Goal: Communication & Community: Ask a question

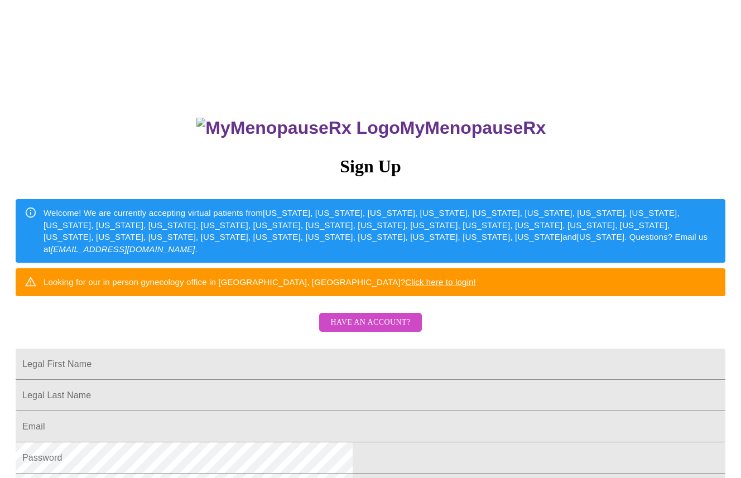
click at [353, 330] on span "Have an account?" at bounding box center [370, 323] width 80 height 14
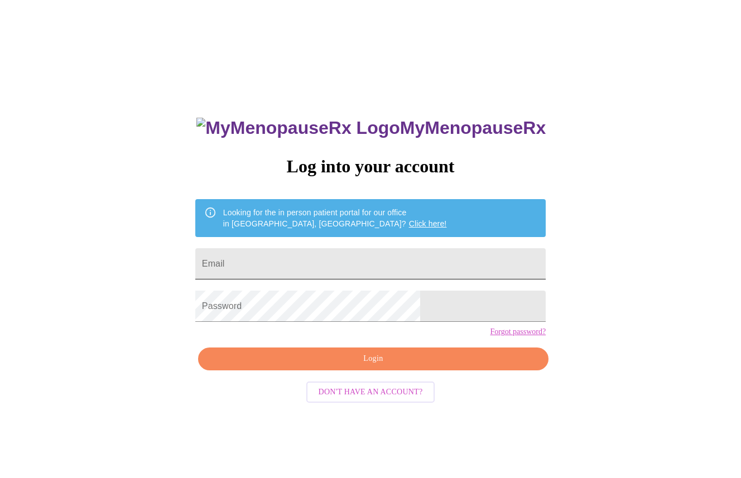
click at [322, 258] on input "Email" at bounding box center [370, 263] width 350 height 31
type input "cathy@landtroopstrategies.com"
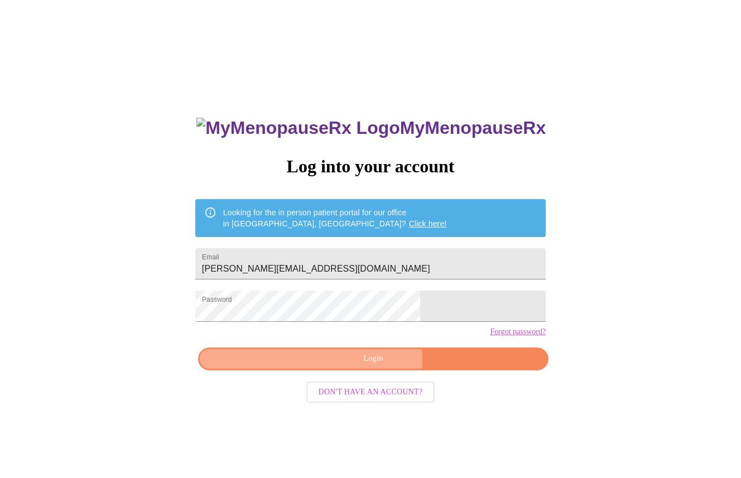
click at [351, 366] on span "Login" at bounding box center [373, 359] width 325 height 14
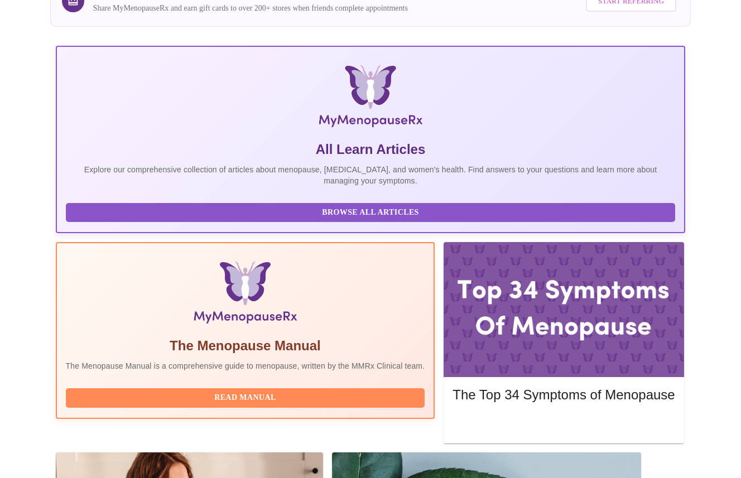
scroll to position [133, 0]
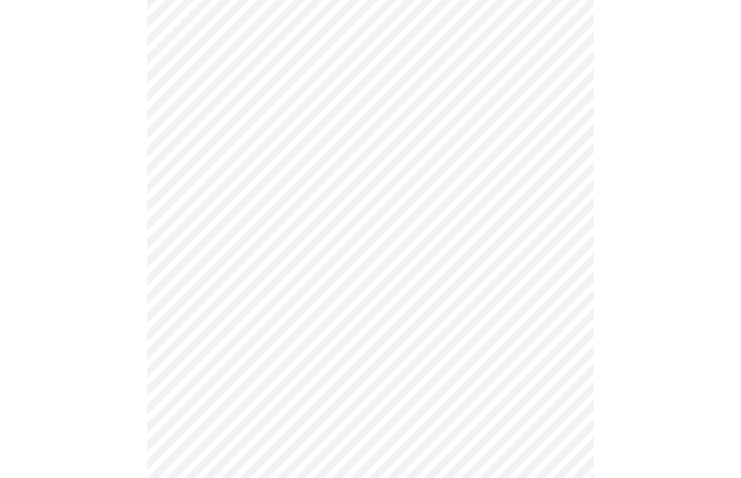
scroll to position [386, 0]
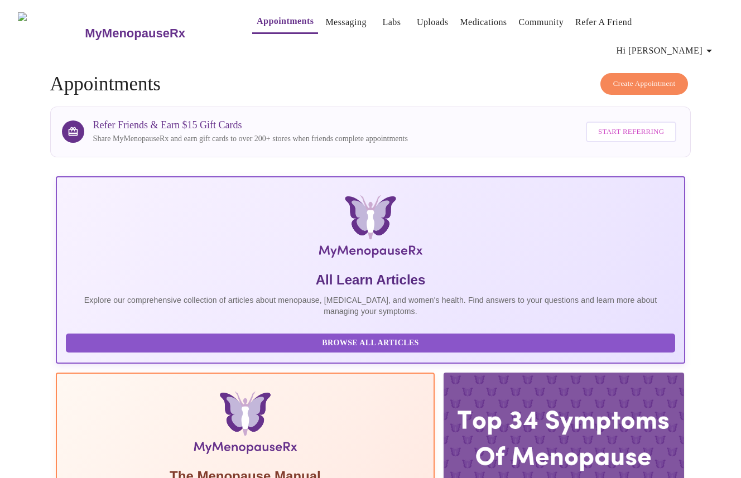
scroll to position [133, 0]
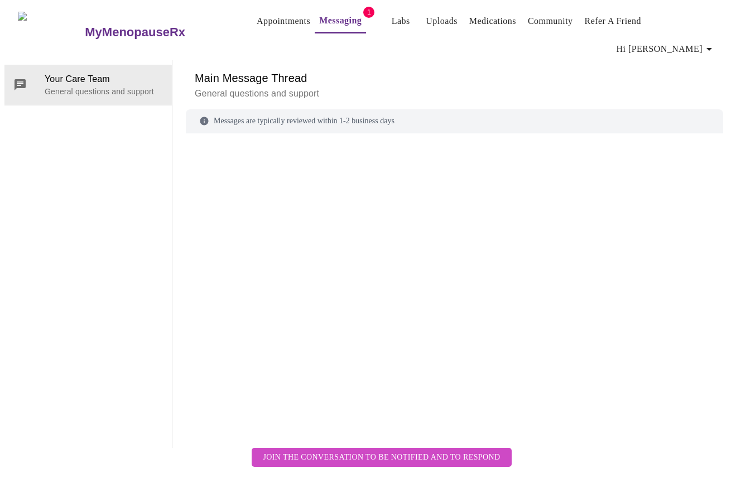
scroll to position [42, 0]
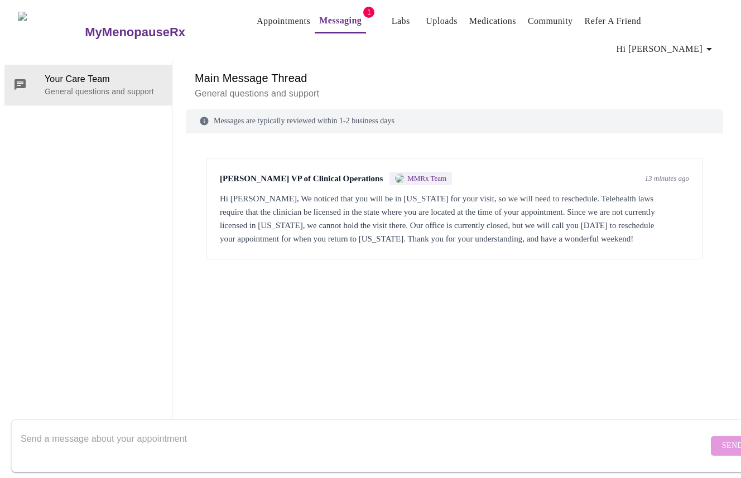
click at [162, 431] on textarea "Send a message about your appointment" at bounding box center [364, 446] width 687 height 36
click at [143, 428] on textarea "To enrich screen reader interactions, please activate Accessibility in Grammarl…" at bounding box center [364, 446] width 687 height 36
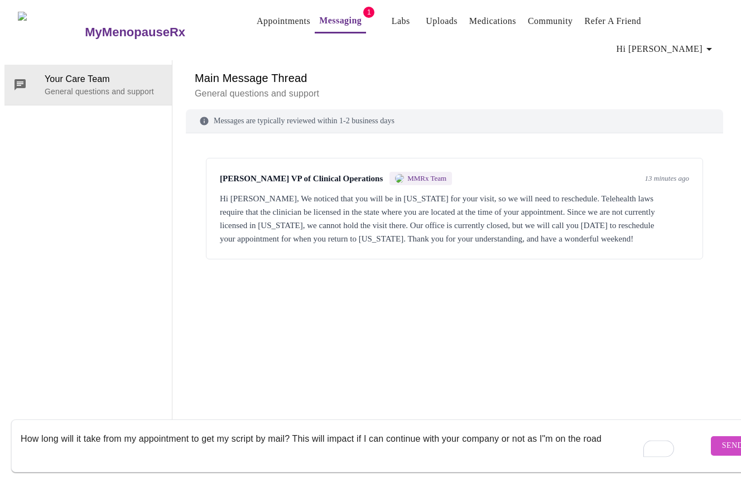
click at [550, 430] on textarea "How long will it take from my appointment to get my script by mail? This will i…" at bounding box center [364, 446] width 687 height 36
click at [608, 428] on textarea "How long will it take from my appointment to get my script by mail? This will i…" at bounding box center [364, 446] width 687 height 36
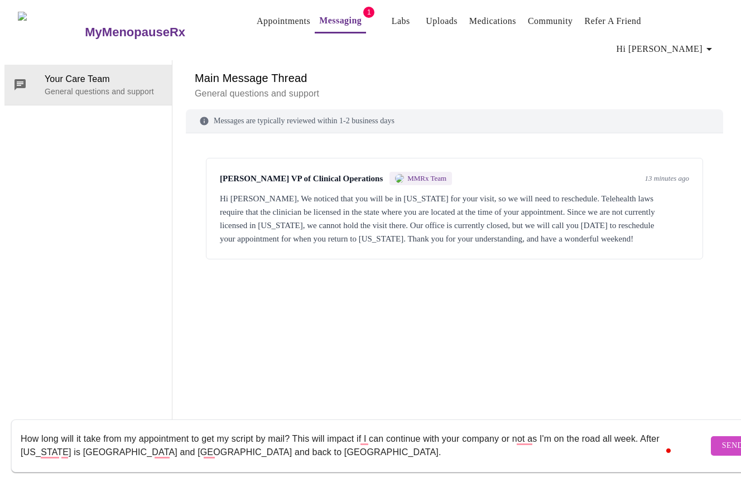
type textarea "How long will it take from my appointment to get my script by mail? This will i…"
click at [722, 439] on span "Send" at bounding box center [732, 446] width 21 height 14
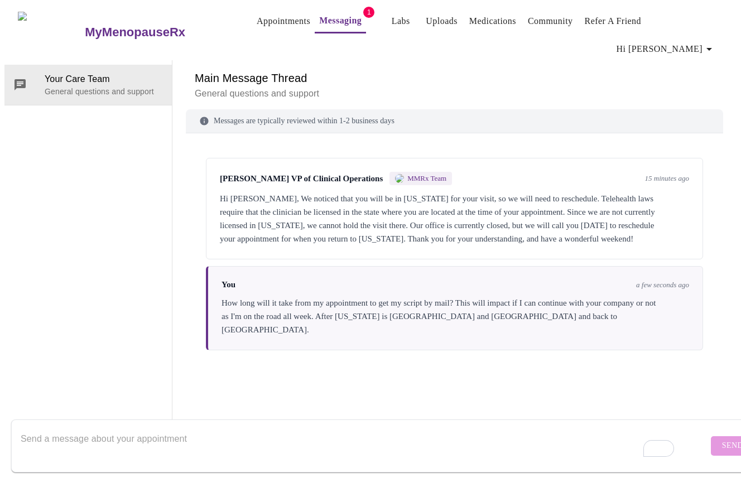
click at [88, 428] on textarea "To enrich screen reader interactions, please activate Accessibility in Grammarl…" at bounding box center [364, 446] width 687 height 36
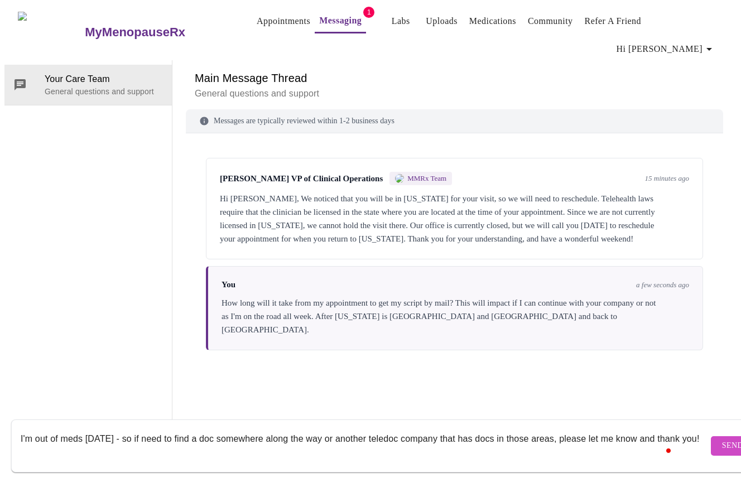
scroll to position [7, 0]
type textarea "I'm out of meds [DATE] - so if need to find a doc somewhere along the way or an…"
click at [722, 439] on span "Send" at bounding box center [732, 446] width 21 height 14
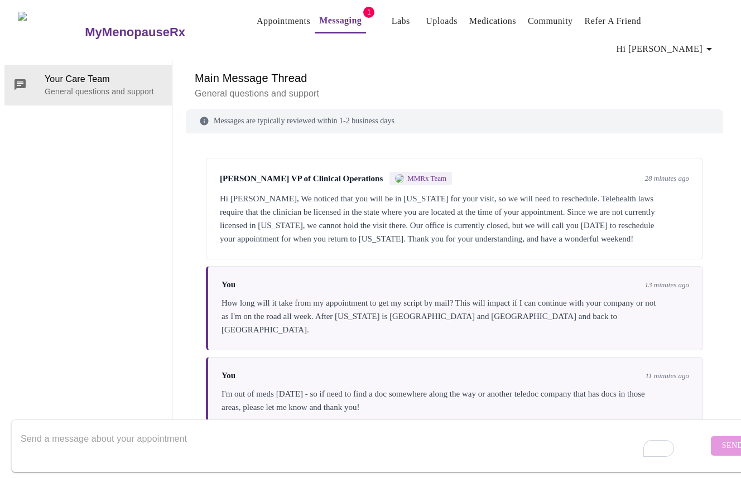
scroll to position [113, 0]
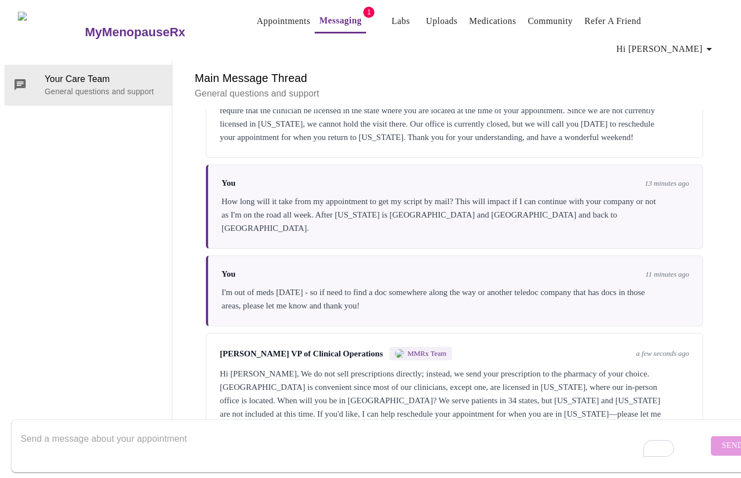
click at [106, 428] on textarea "To enrich screen reader interactions, please activate Accessibility in Grammarl…" at bounding box center [364, 446] width 687 height 36
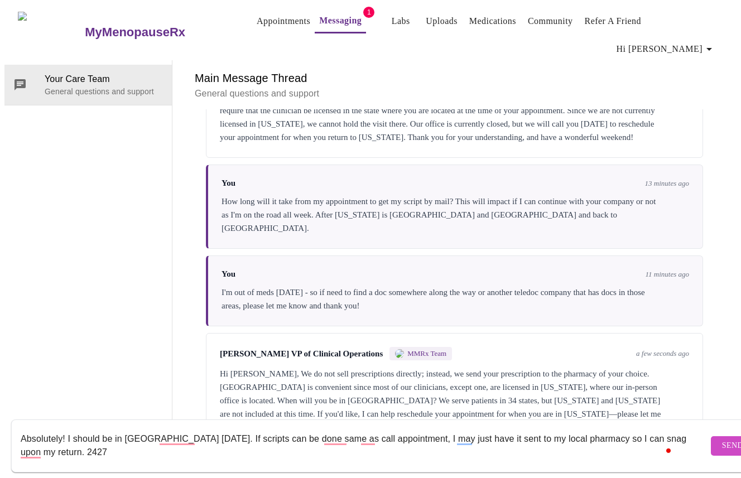
click at [88, 441] on textarea "Absolutely! I should be in [GEOGRAPHIC_DATA] [DATE]. If scripts can be done sam…" at bounding box center [364, 446] width 687 height 36
click at [134, 438] on textarea "Absolutely! I should be in [GEOGRAPHIC_DATA] [DATE]. If scripts can be done sam…" at bounding box center [364, 446] width 687 height 36
click at [156, 431] on textarea "Absolutely! I should be in [GEOGRAPHIC_DATA] [DATE]. If scripts can be done sam…" at bounding box center [364, 446] width 687 height 36
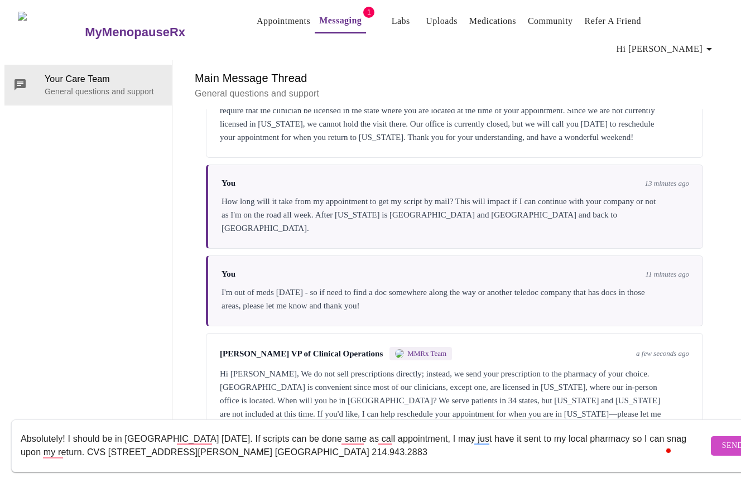
click at [338, 428] on textarea "Absolutely! I should be in [GEOGRAPHIC_DATA] [DATE]. If scripts can be done sam…" at bounding box center [364, 446] width 687 height 36
click at [416, 431] on textarea "Absolutely! I should be in [GEOGRAPHIC_DATA] [DATE]. If scripts can be sent to …" at bounding box center [364, 446] width 687 height 36
click at [513, 431] on textarea "Absolutely! I should be in [GEOGRAPHIC_DATA] [DATE]. If scripts can be sent to …" at bounding box center [364, 446] width 687 height 36
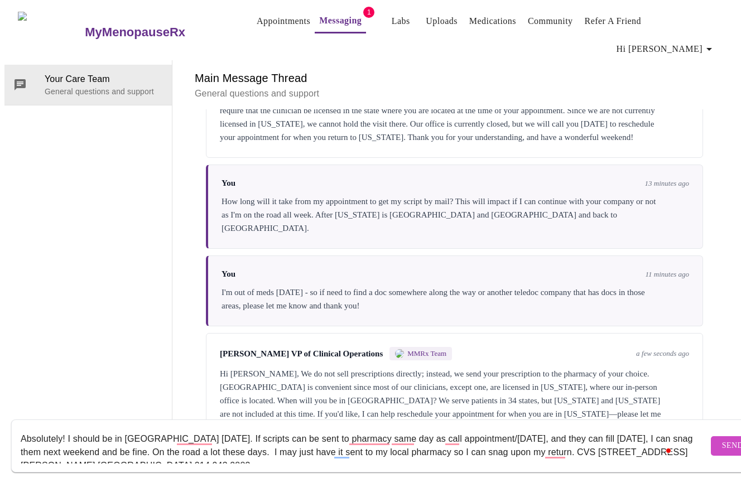
click at [397, 441] on textarea "Absolutely! I should be in [GEOGRAPHIC_DATA] [DATE]. If scripts can be sent to …" at bounding box center [364, 446] width 687 height 36
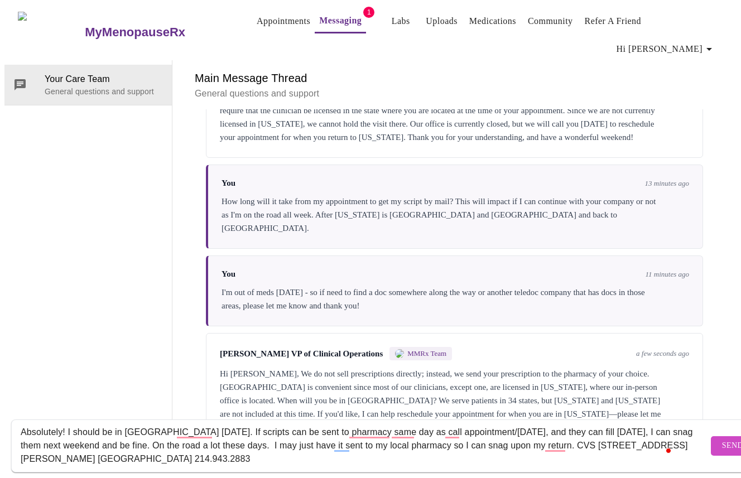
scroll to position [13, 0]
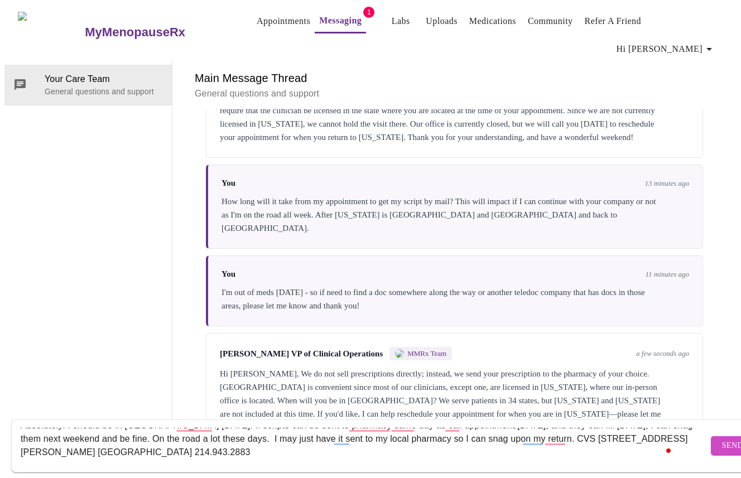
drag, startPoint x: 378, startPoint y: 441, endPoint x: 310, endPoint y: 428, distance: 68.7
click at [310, 428] on textarea "Absolutely! I should be in [GEOGRAPHIC_DATA] [DATE]. If scripts can be sent to …" at bounding box center [364, 446] width 687 height 36
click at [223, 437] on textarea "Absolutely! I should be in [GEOGRAPHIC_DATA] [DATE]. If scripts can be sent to …" at bounding box center [364, 446] width 687 height 36
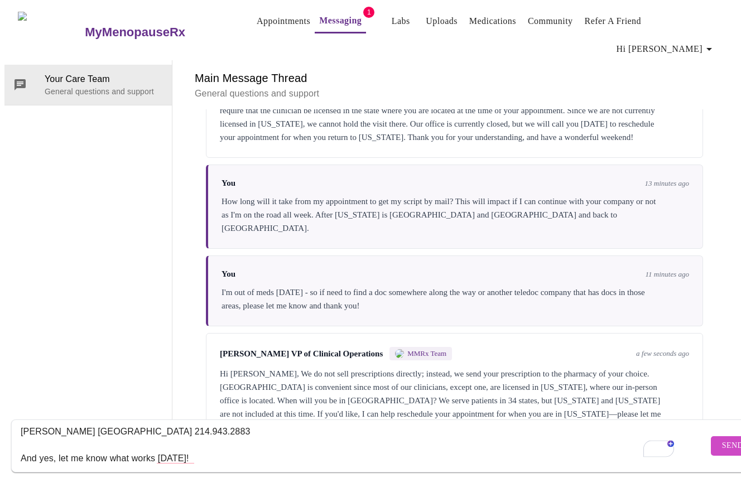
type textarea "Absolutely! I should be in [GEOGRAPHIC_DATA] [DATE]. If scripts can be sent to …"
click at [722, 439] on span "Send" at bounding box center [732, 446] width 21 height 14
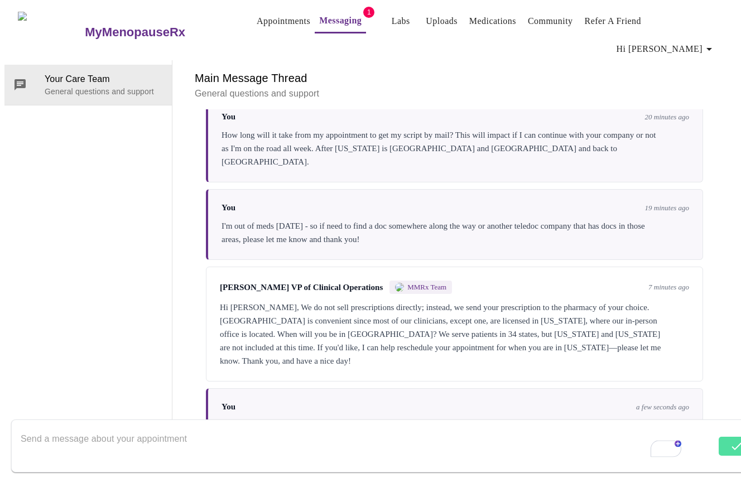
scroll to position [221, 0]
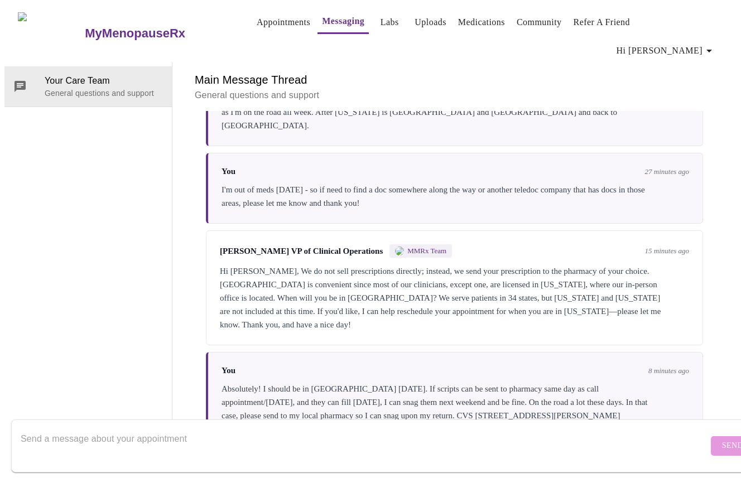
scroll to position [221, 0]
